Goal: Task Accomplishment & Management: Manage account settings

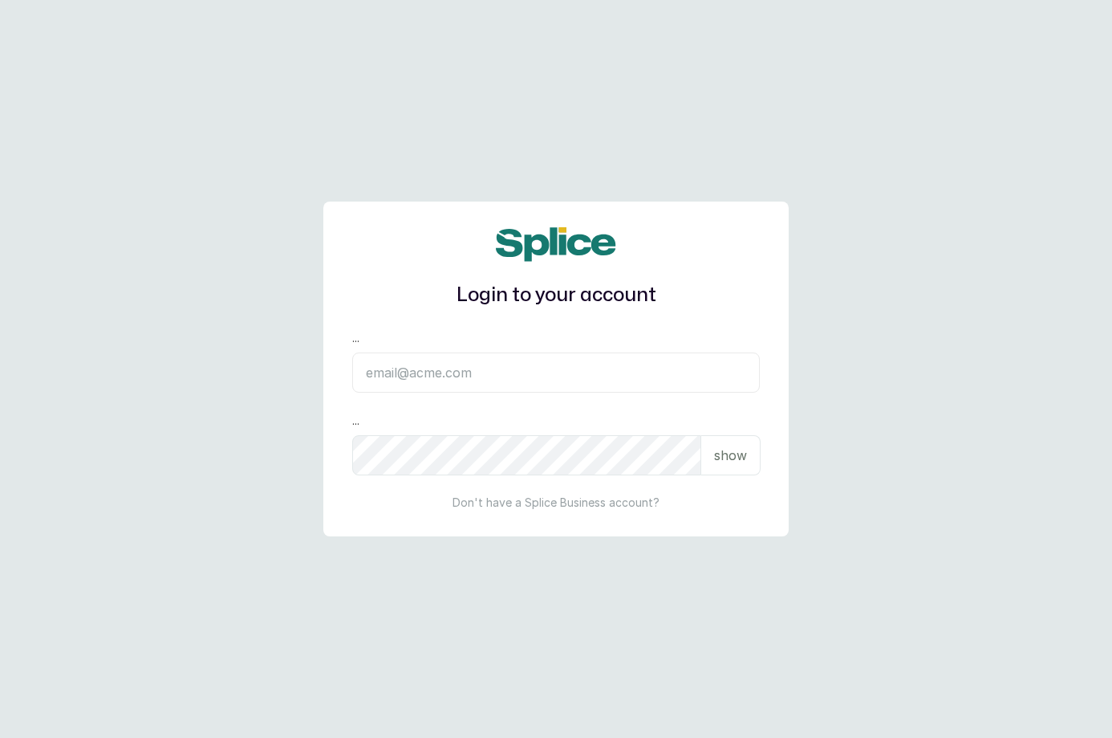
type input "[EMAIL_ADDRESS][DOMAIN_NAME]"
click at [727, 461] on p "show" at bounding box center [730, 454] width 33 height 19
drag, startPoint x: 868, startPoint y: 495, endPoint x: 795, endPoint y: 492, distance: 73.1
click at [864, 495] on main "Login to your account ... [EMAIL_ADDRESS][DOMAIN_NAME] ... hide Don't have a Sp…" at bounding box center [556, 369] width 1112 height 738
click at [736, 456] on p "hide" at bounding box center [733, 454] width 25 height 19
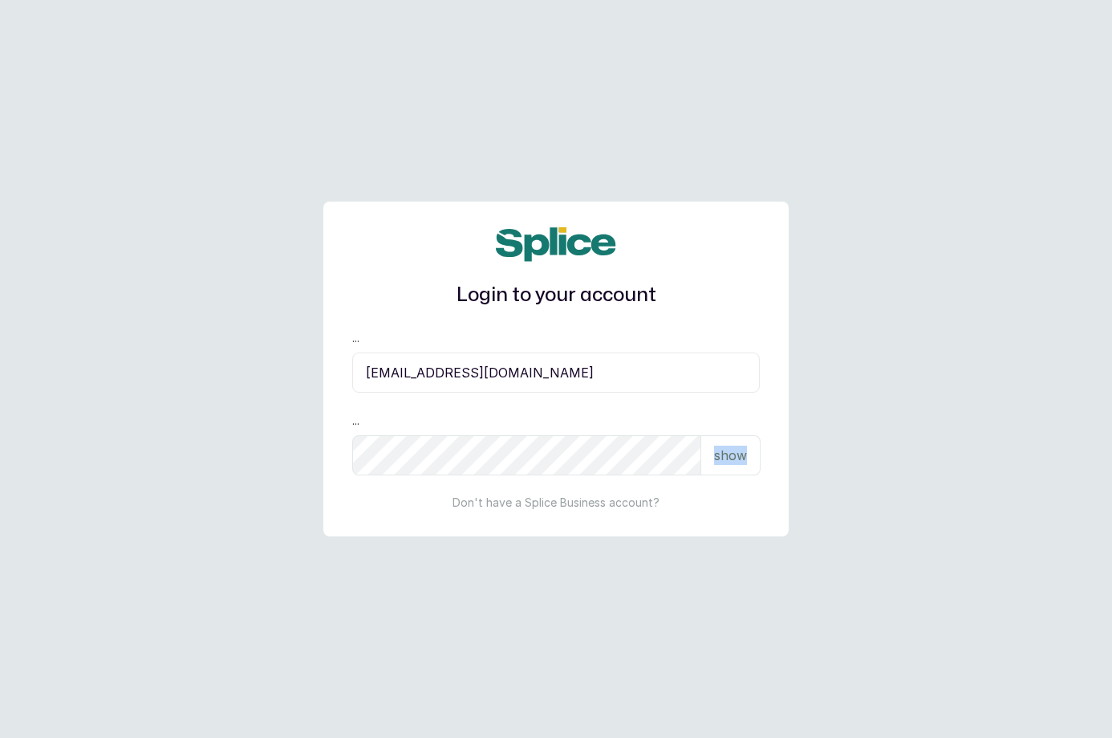
click at [736, 456] on p "show" at bounding box center [730, 454] width 33 height 19
click at [736, 456] on p "hide" at bounding box center [733, 454] width 25 height 19
click at [736, 456] on p "show" at bounding box center [730, 454] width 33 height 19
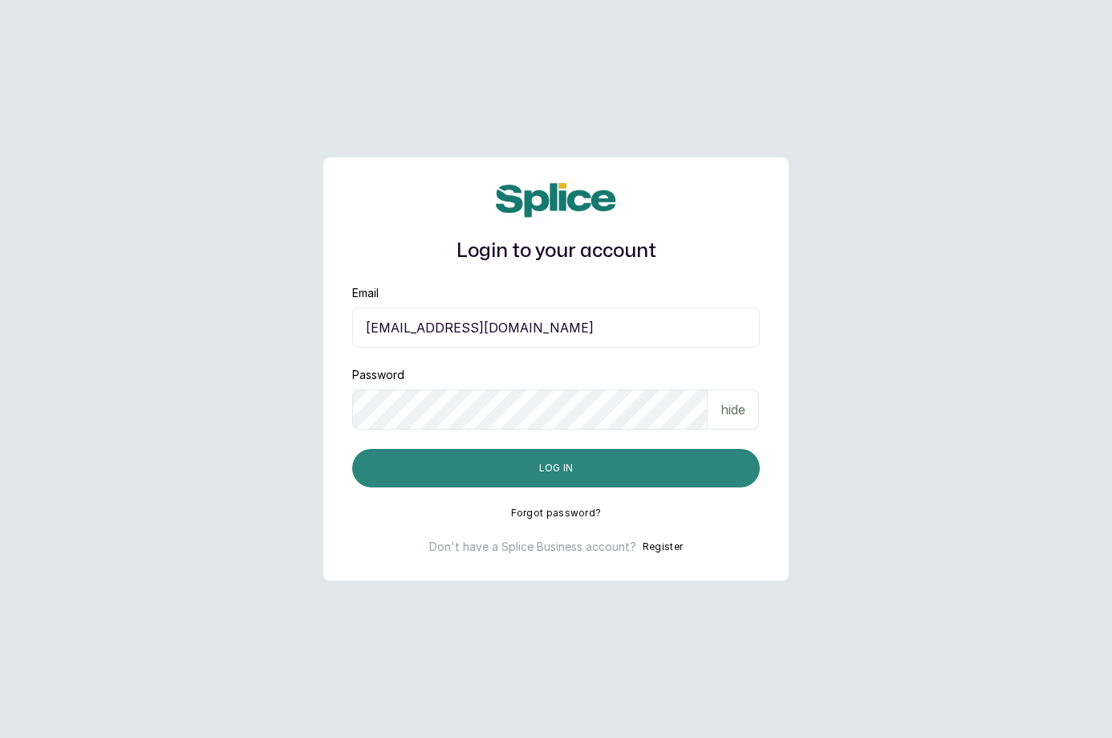
click at [529, 465] on button "Log in" at bounding box center [556, 468] width 408 height 39
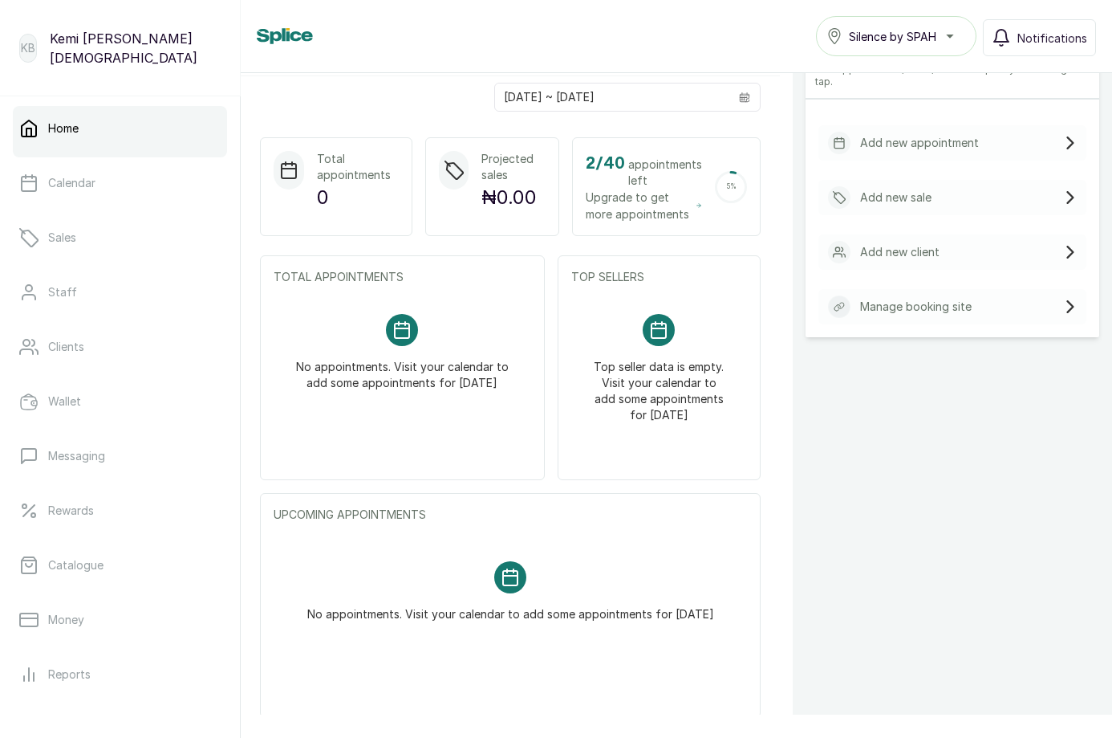
scroll to position [364, 0]
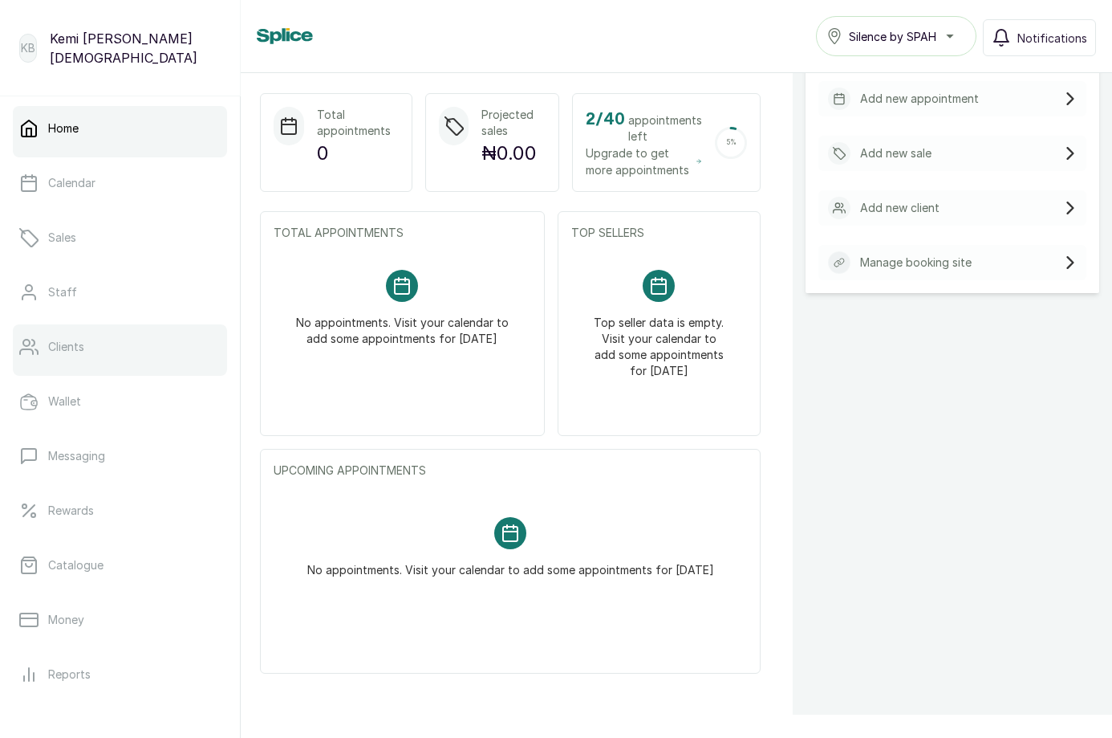
click at [71, 340] on p "Clients" at bounding box center [66, 347] width 36 height 16
